Goal: Task Accomplishment & Management: Manage account settings

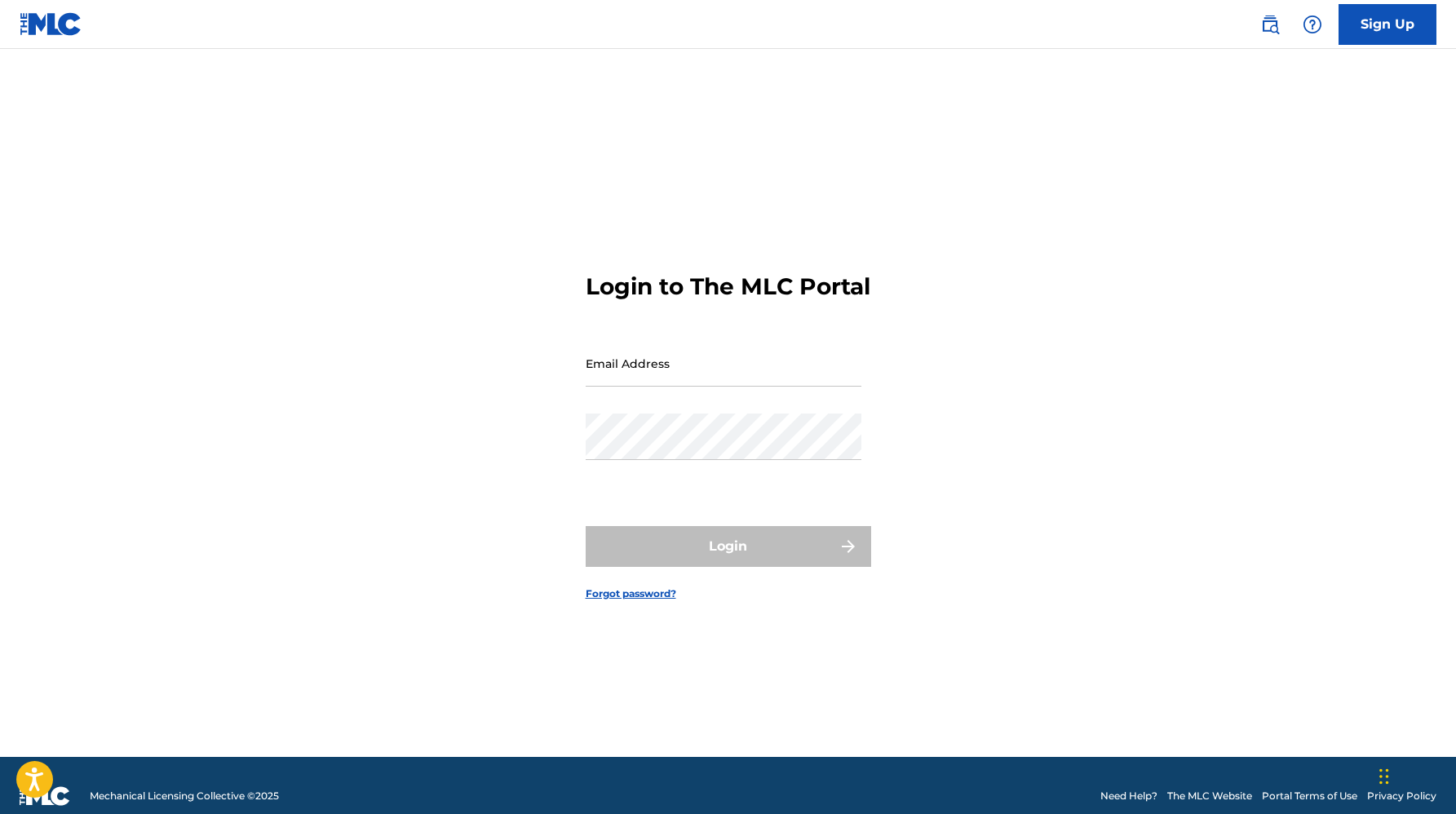
click at [622, 372] on input "Email Address" at bounding box center [723, 363] width 276 height 47
type input "[EMAIL_ADDRESS][DOMAIN_NAME]"
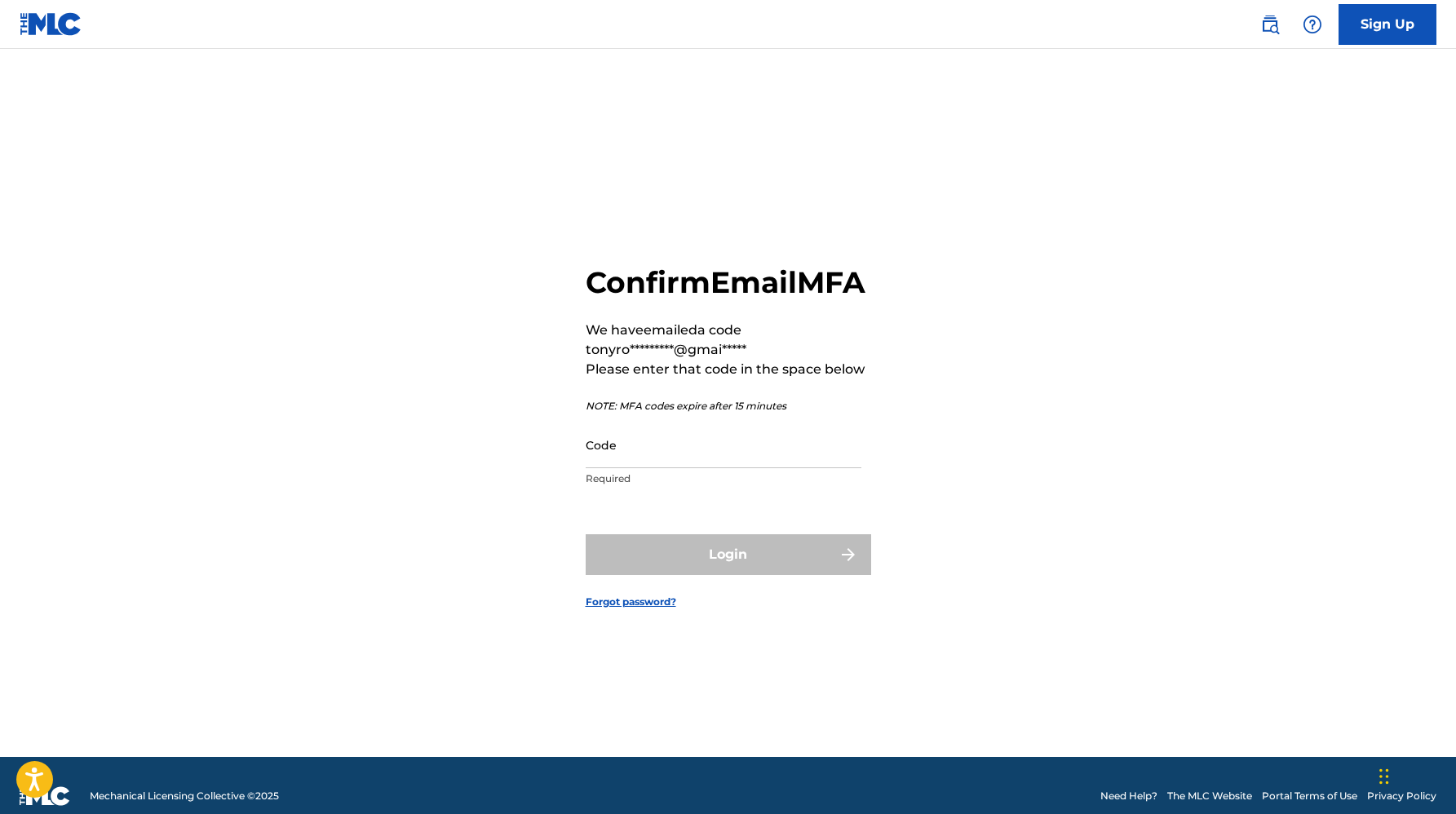
click at [702, 467] on input "Code" at bounding box center [723, 445] width 276 height 47
paste input "928677"
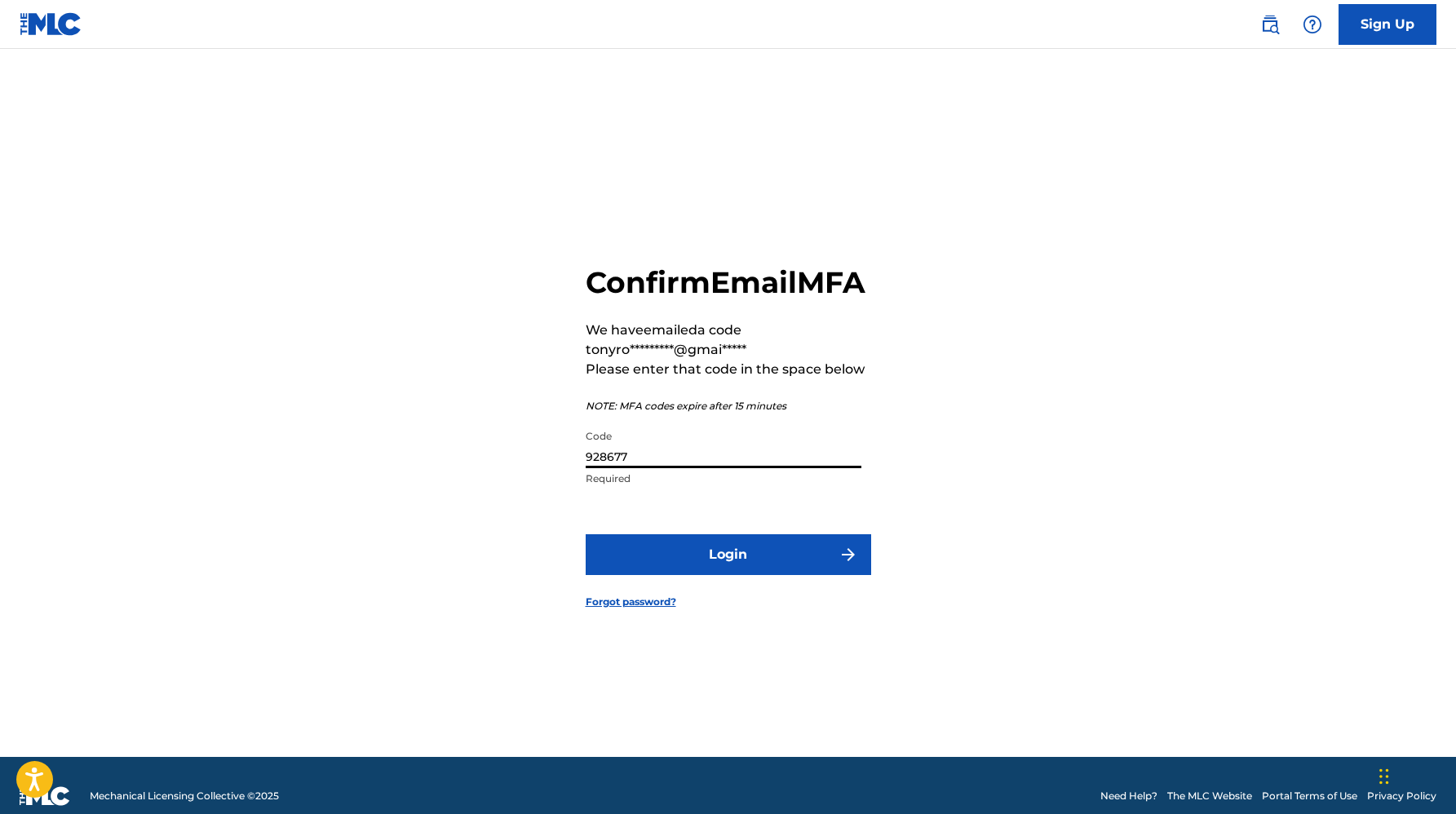
type input "928677"
click at [383, 560] on div "Confirm Email MFA We have emailed a code to nyro*********@gmai***** Please ente…" at bounding box center [728, 423] width 1142 height 667
click at [664, 557] on button "Login" at bounding box center [728, 554] width 286 height 41
